Goal: Information Seeking & Learning: Learn about a topic

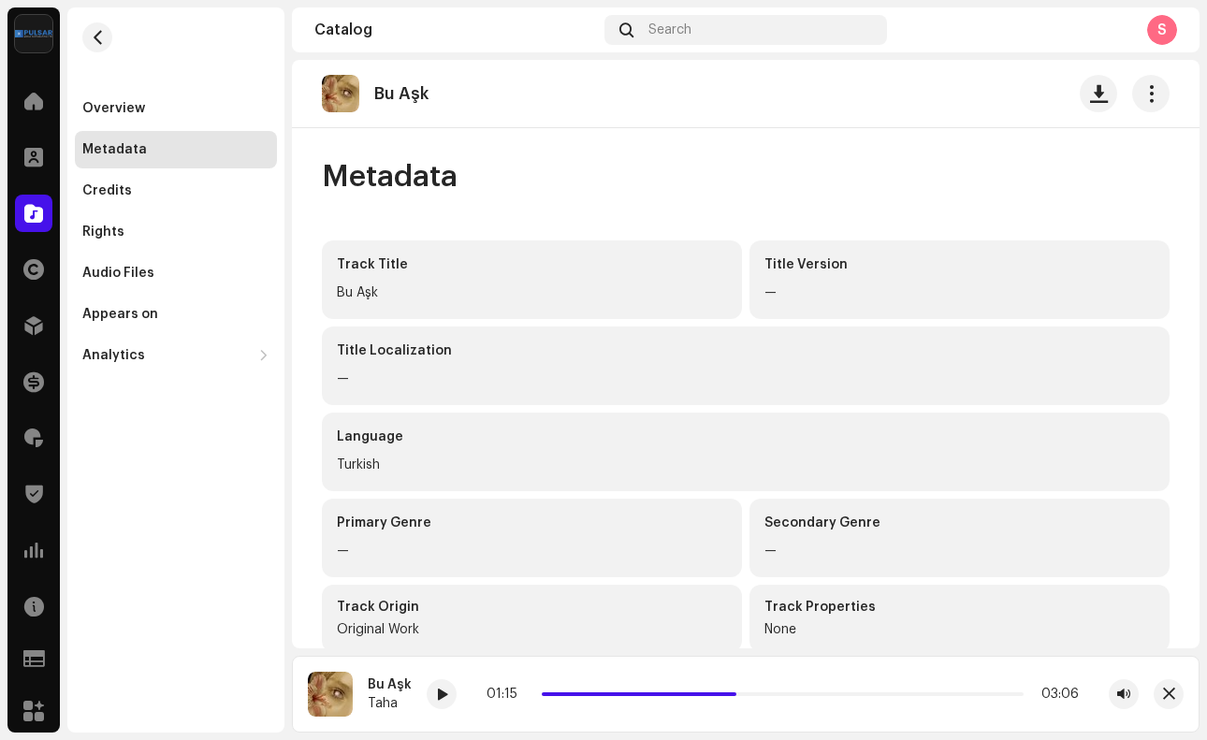
scroll to position [446, 0]
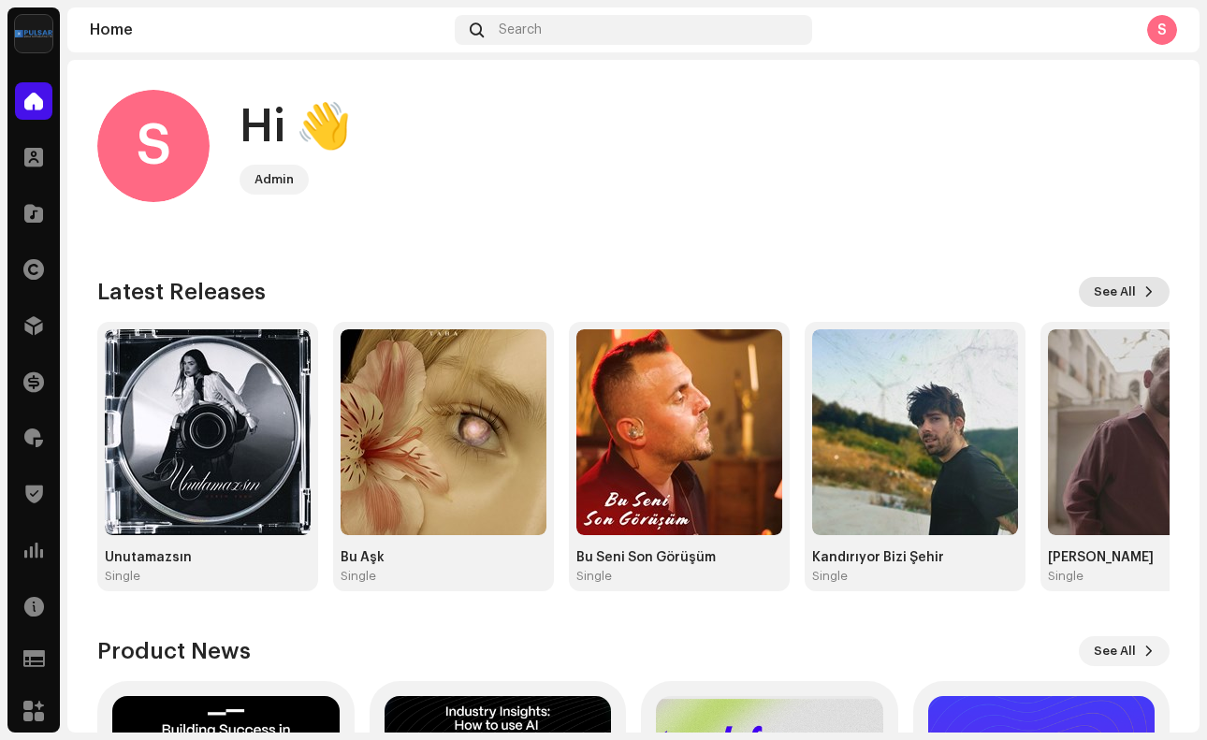
click at [1108, 300] on span "See All" at bounding box center [1114, 291] width 42 height 37
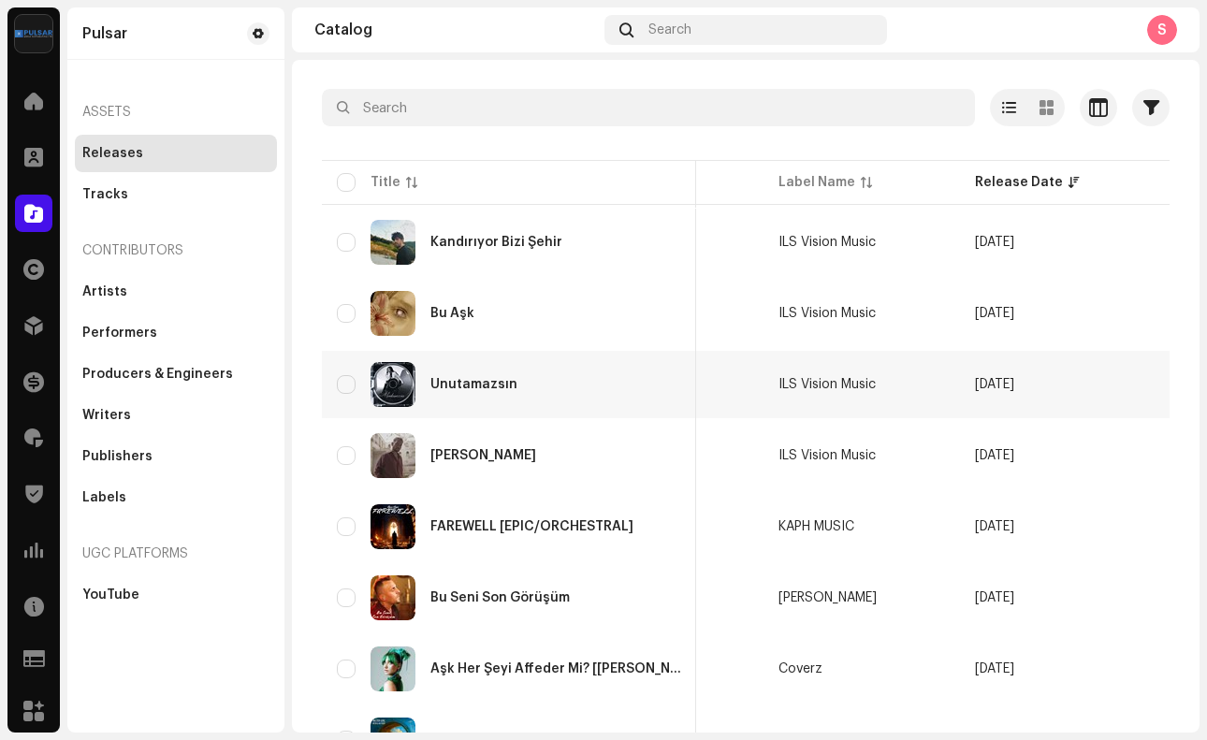
scroll to position [87, 0]
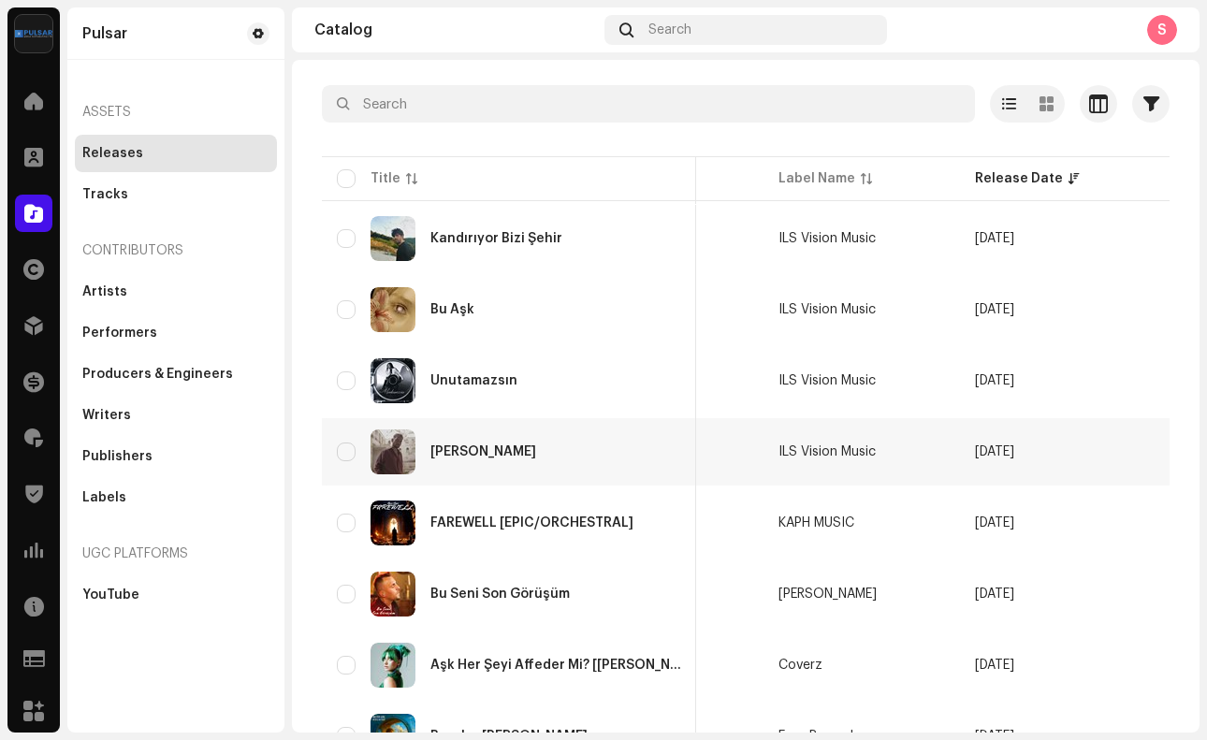
click at [1073, 452] on td "[DATE]" at bounding box center [1058, 451] width 196 height 67
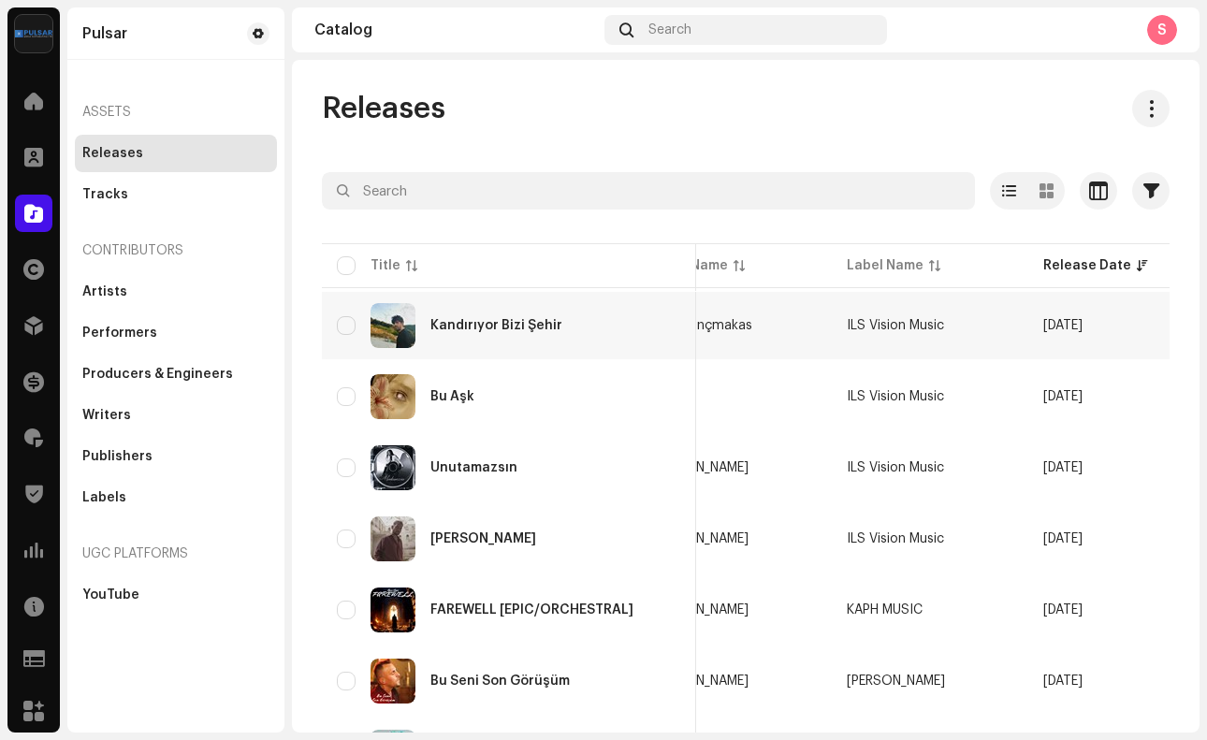
scroll to position [0, 290]
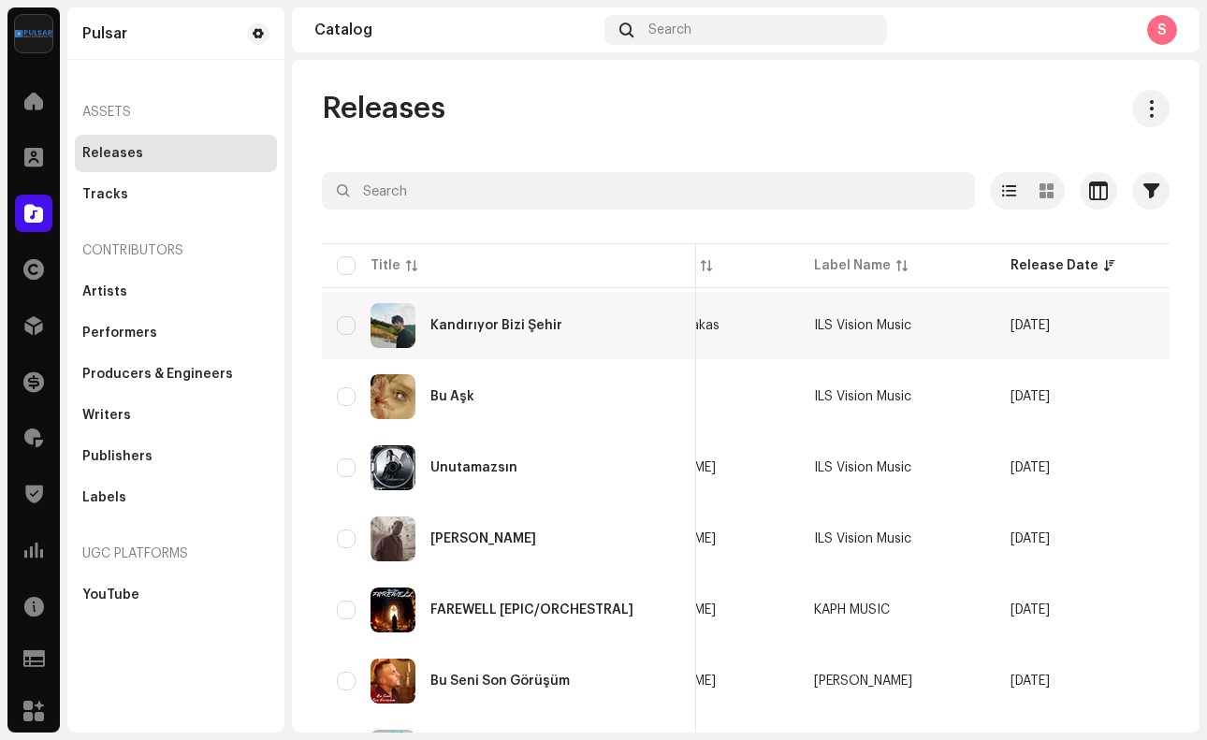
click at [485, 316] on div "Kandırıyor Bizi Şehir" at bounding box center [509, 325] width 344 height 45
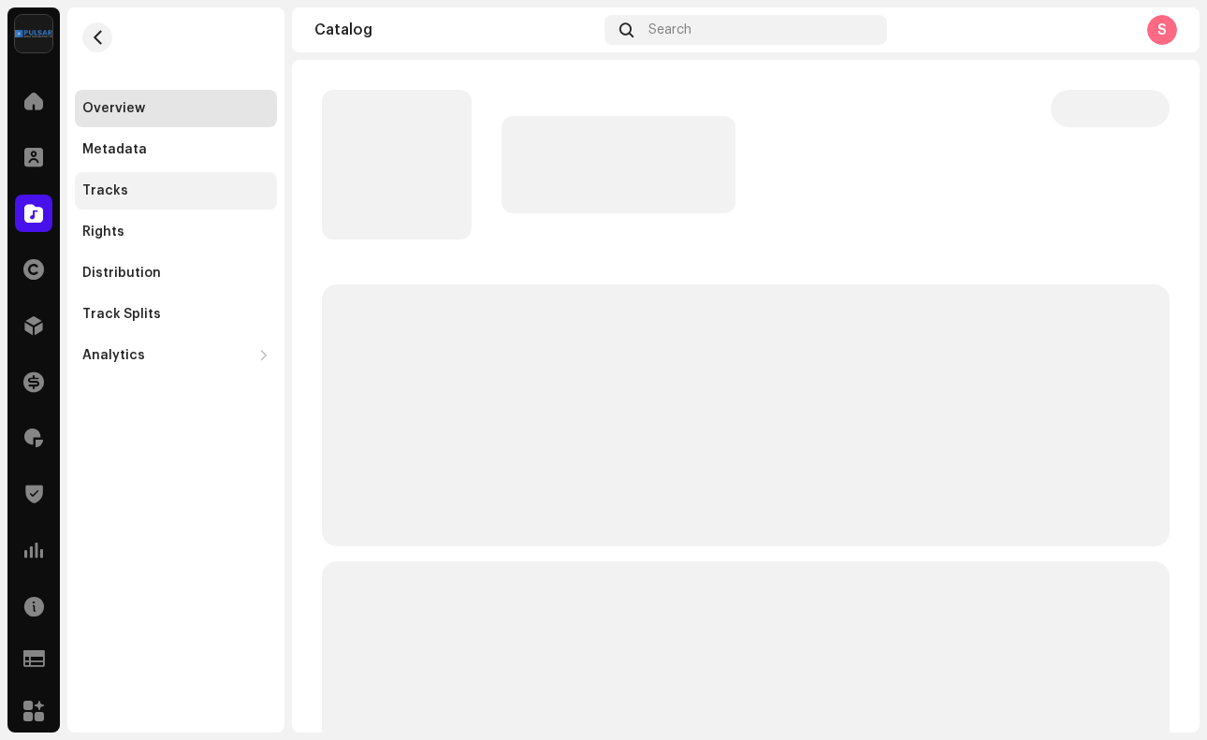
click at [191, 197] on div "Tracks" at bounding box center [175, 190] width 187 height 15
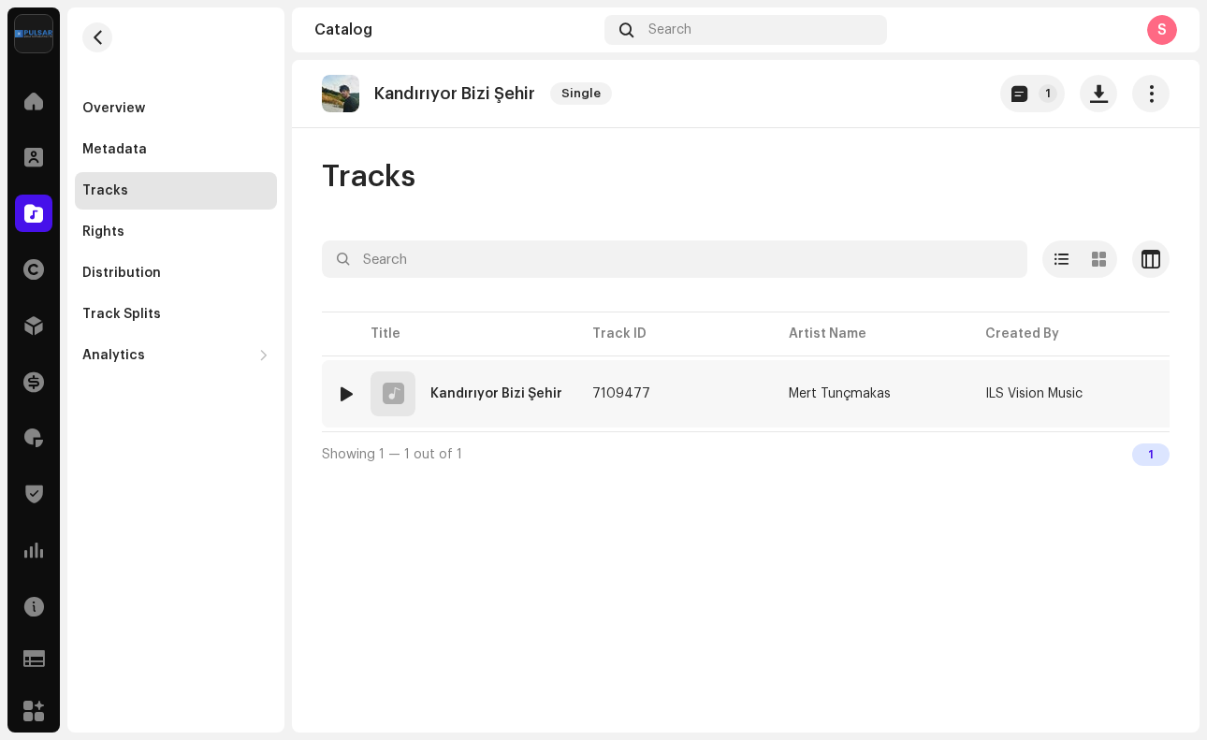
click at [528, 395] on div "Kandırıyor Bizi Şehir" at bounding box center [496, 393] width 132 height 13
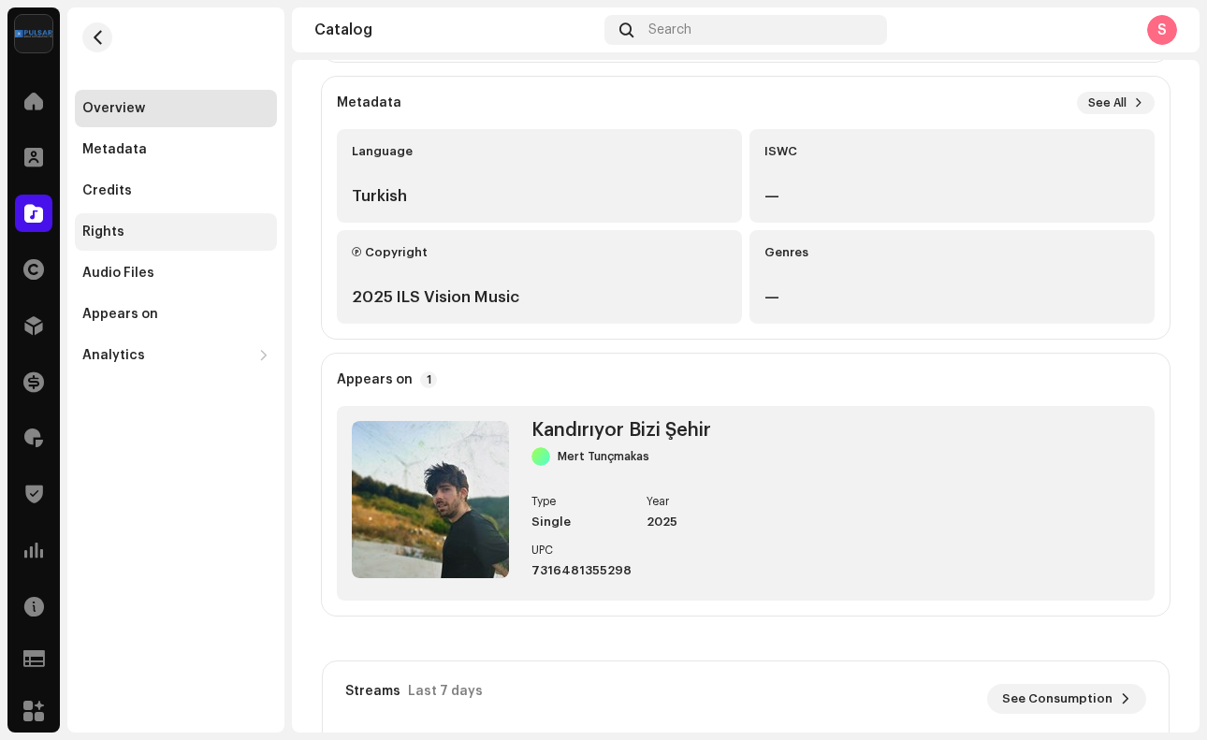
scroll to position [477, 0]
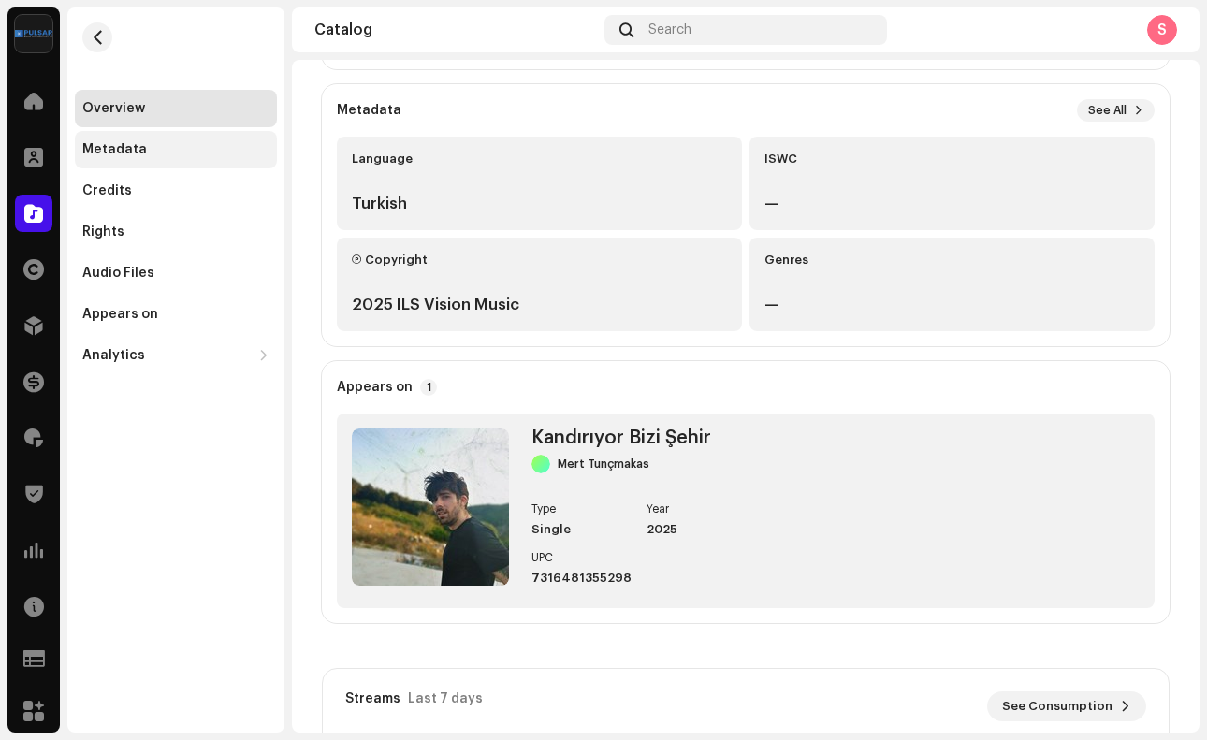
click at [180, 159] on div "Metadata" at bounding box center [176, 149] width 202 height 37
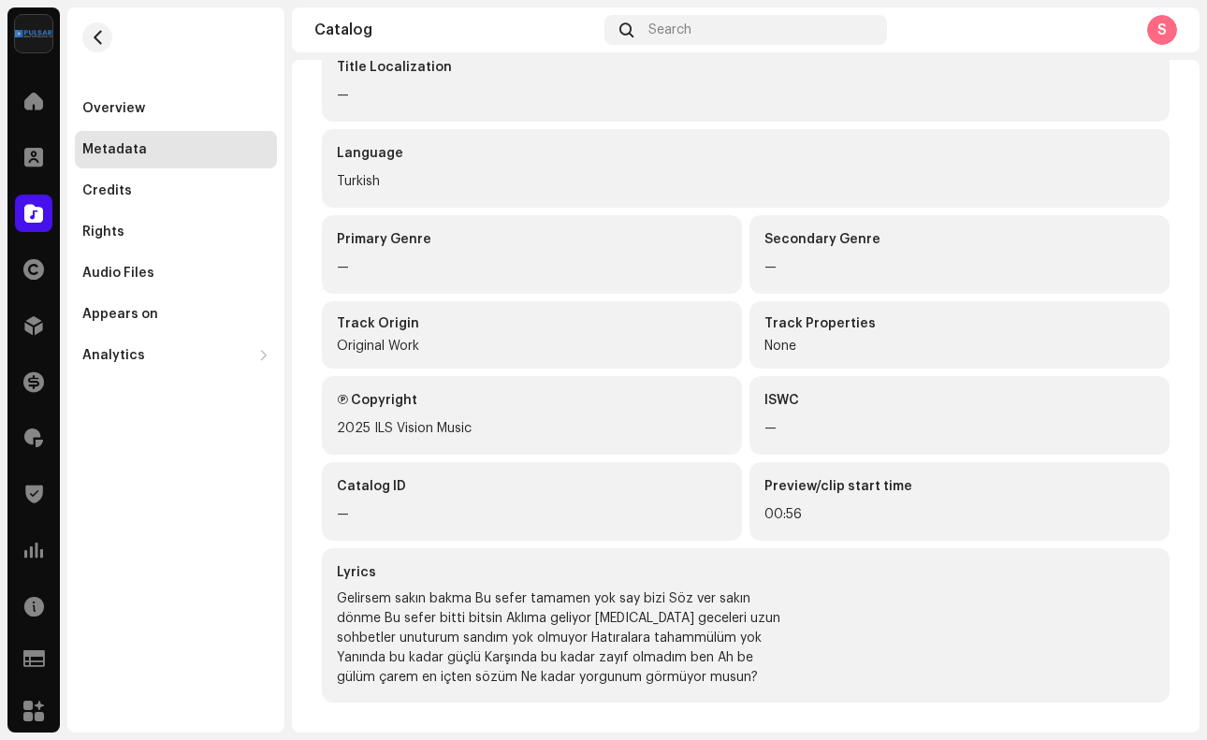
scroll to position [283, 0]
click at [187, 196] on div "Credits" at bounding box center [175, 190] width 187 height 15
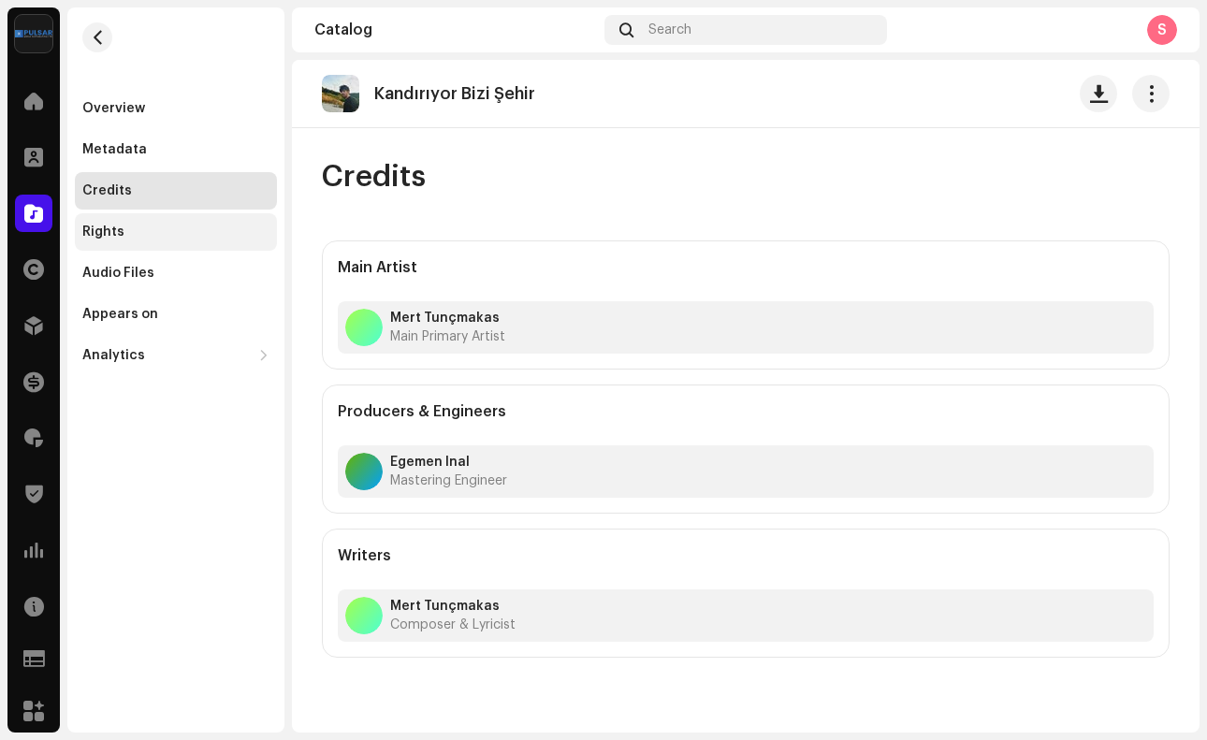
click at [178, 227] on div "Rights" at bounding box center [175, 231] width 187 height 15
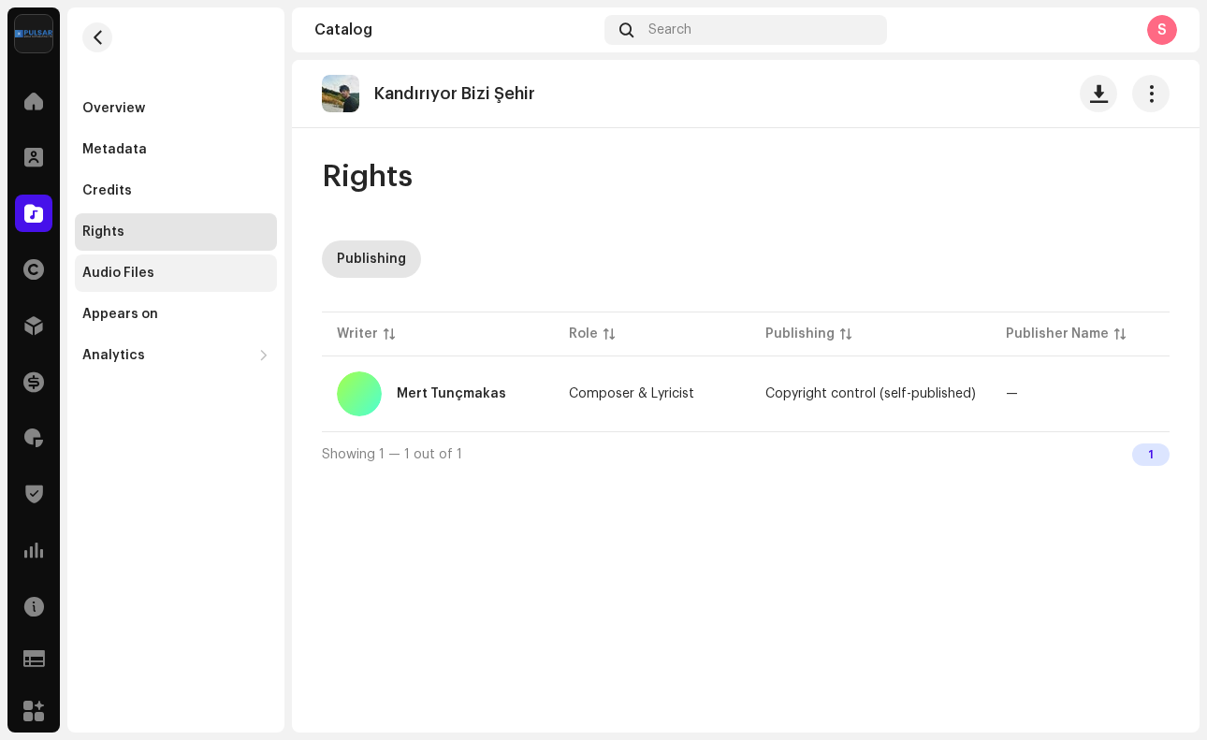
click at [169, 274] on div "Audio Files" at bounding box center [175, 273] width 187 height 15
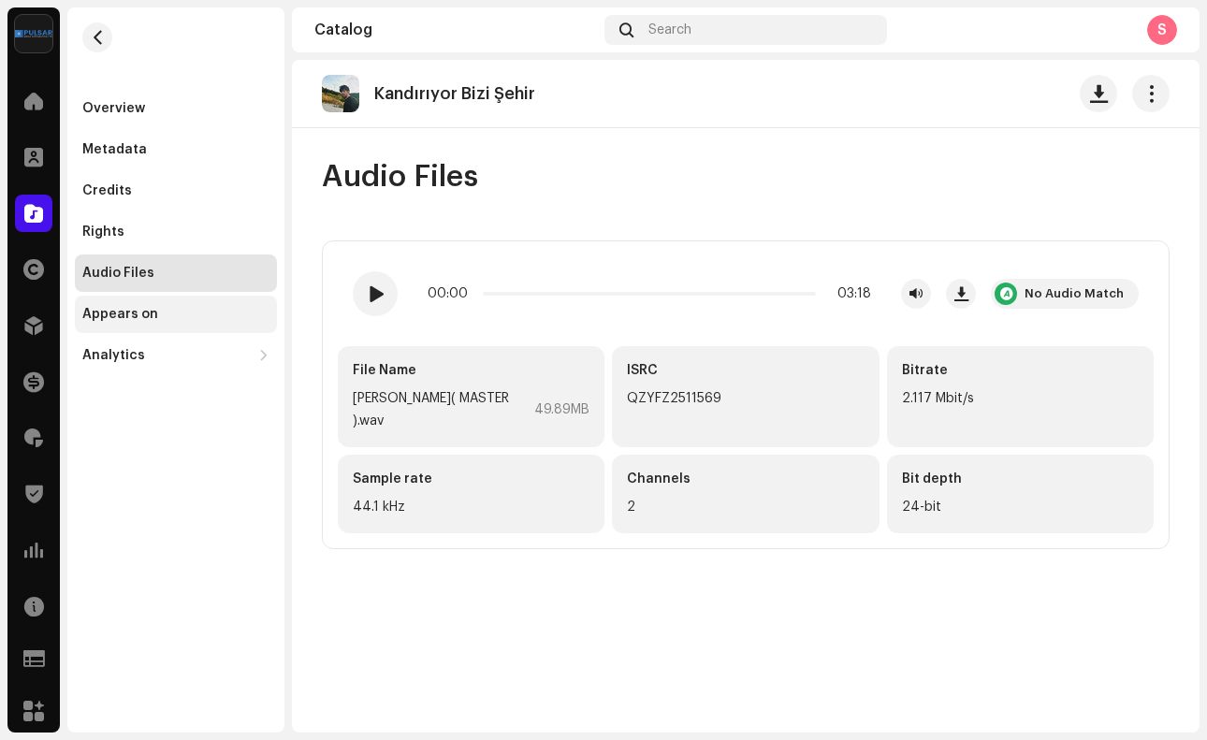
click at [181, 317] on div "Appears on" at bounding box center [175, 314] width 187 height 15
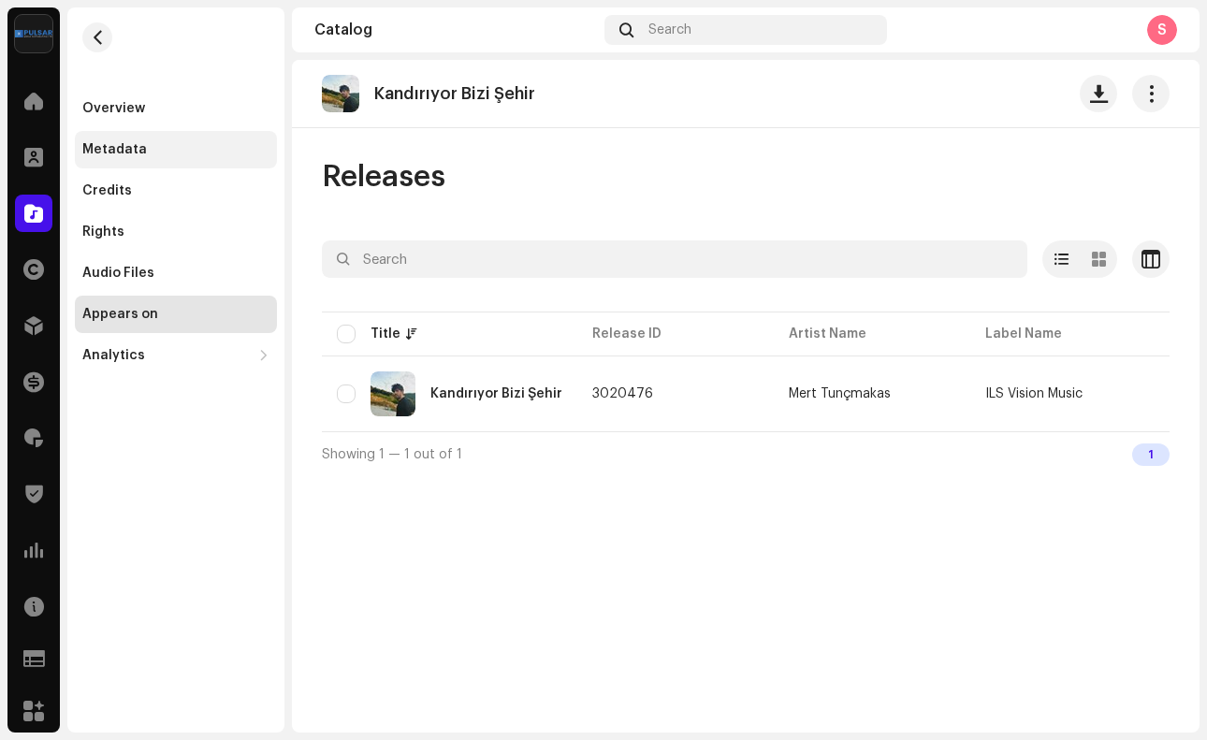
click at [189, 136] on div "Metadata" at bounding box center [176, 149] width 202 height 37
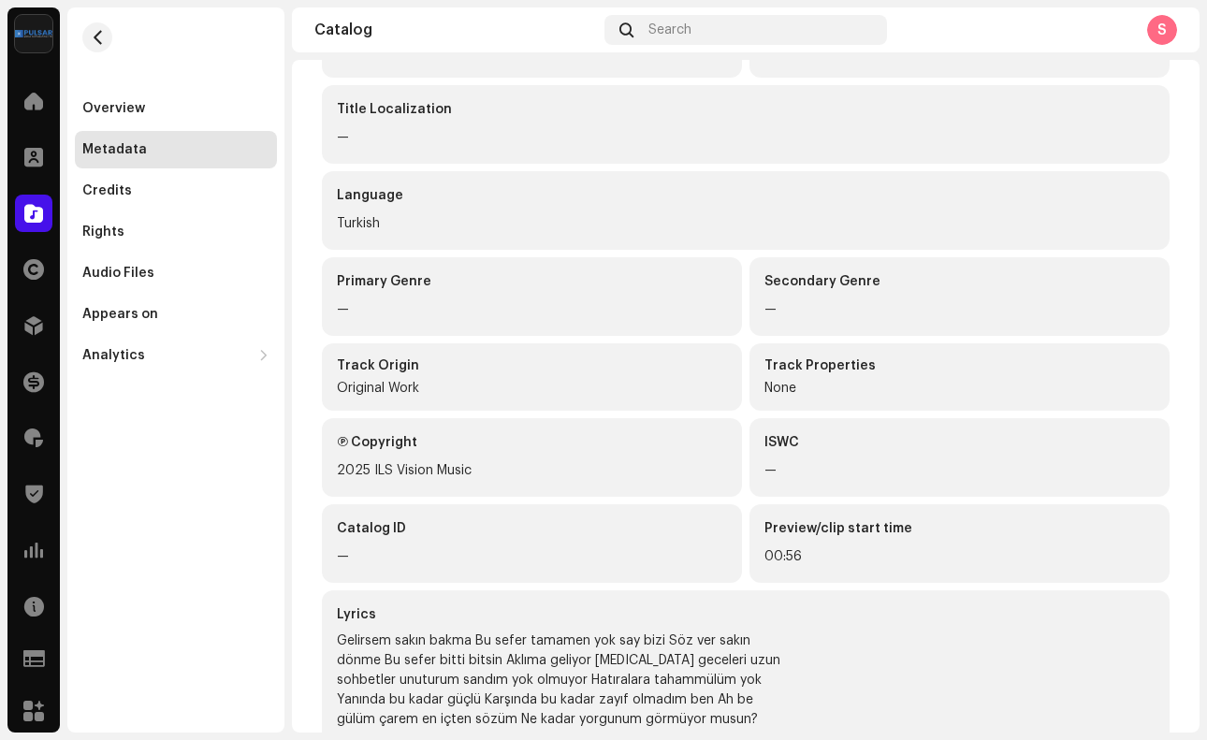
scroll to position [282, 0]
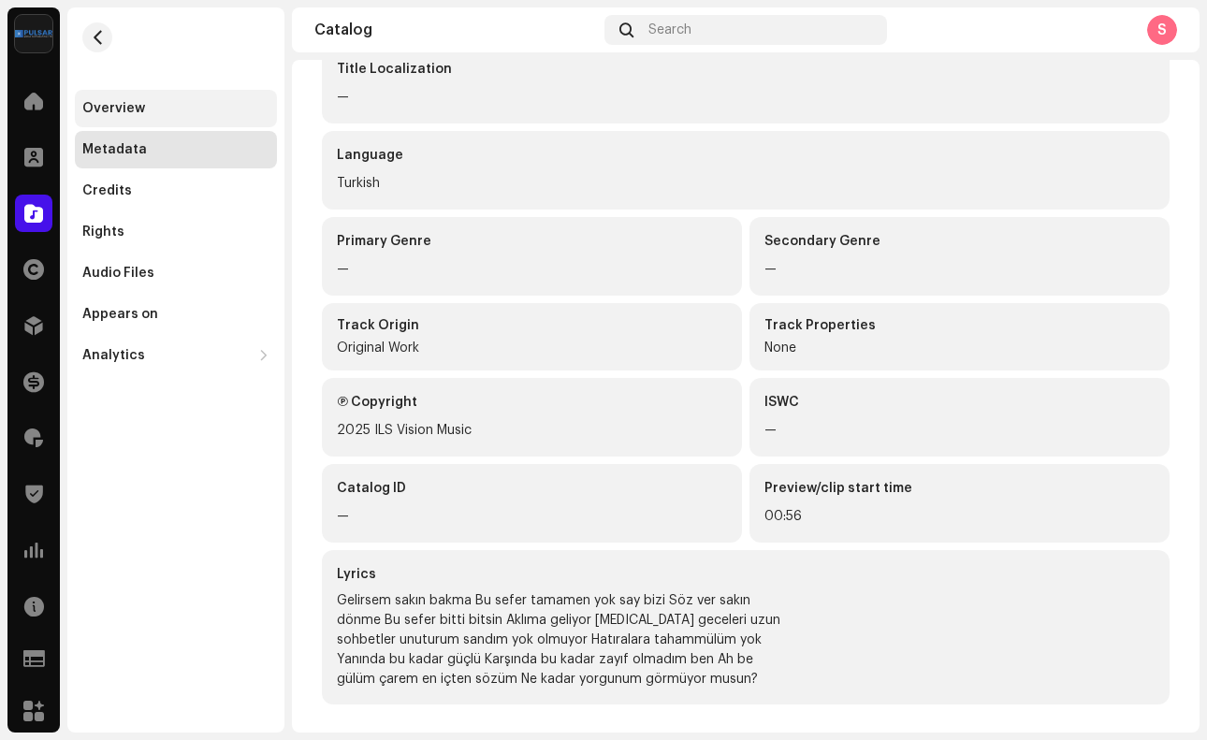
click at [141, 113] on div "Overview" at bounding box center [113, 108] width 63 height 15
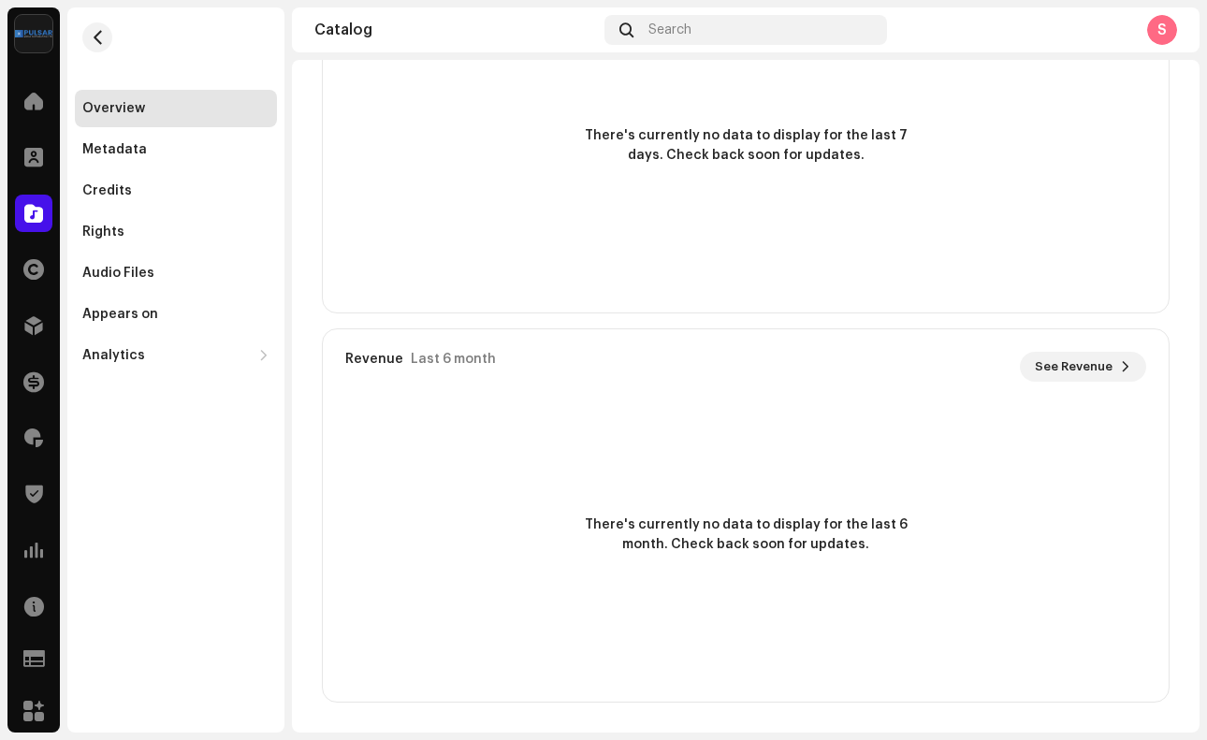
scroll to position [1206, 0]
